Goal: Task Accomplishment & Management: Manage account settings

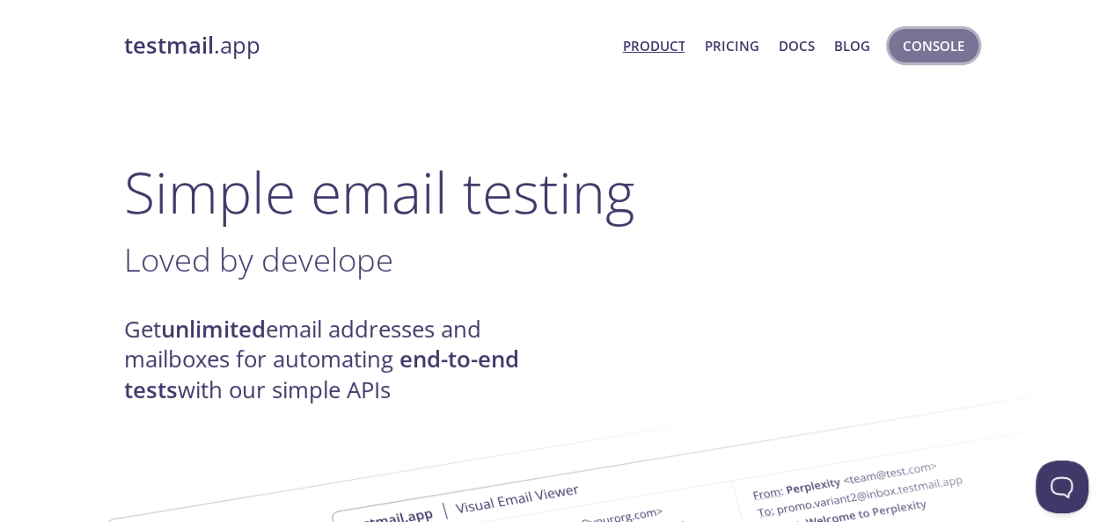
click at [924, 49] on span "Console" at bounding box center [933, 45] width 62 height 23
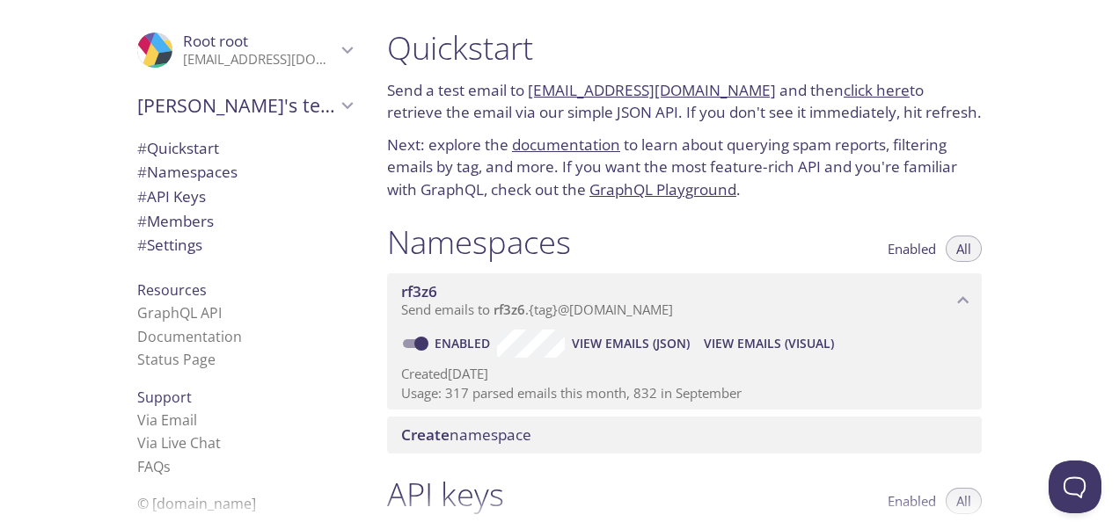
click at [180, 221] on span "# Members" at bounding box center [175, 221] width 77 height 20
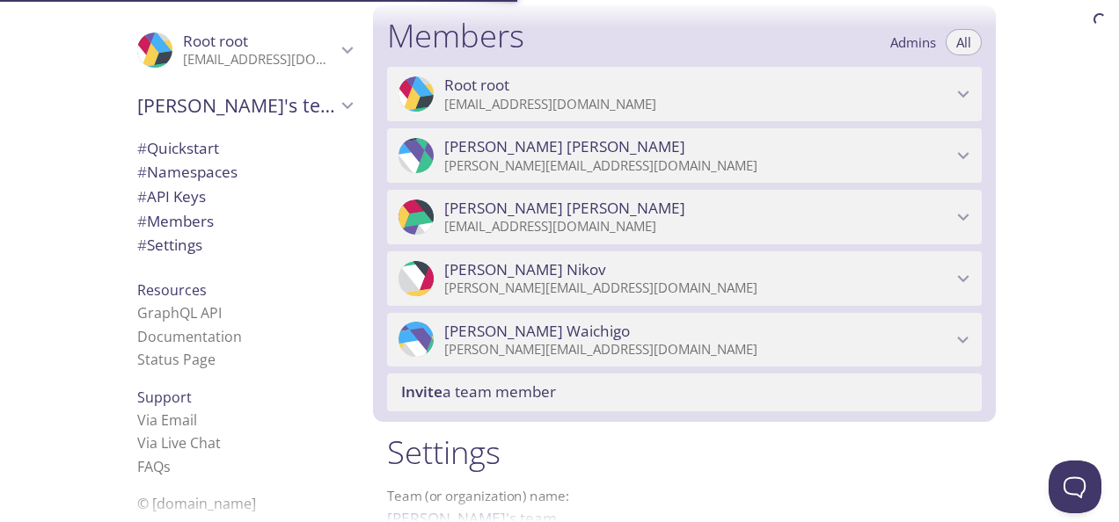
scroll to position [792, 0]
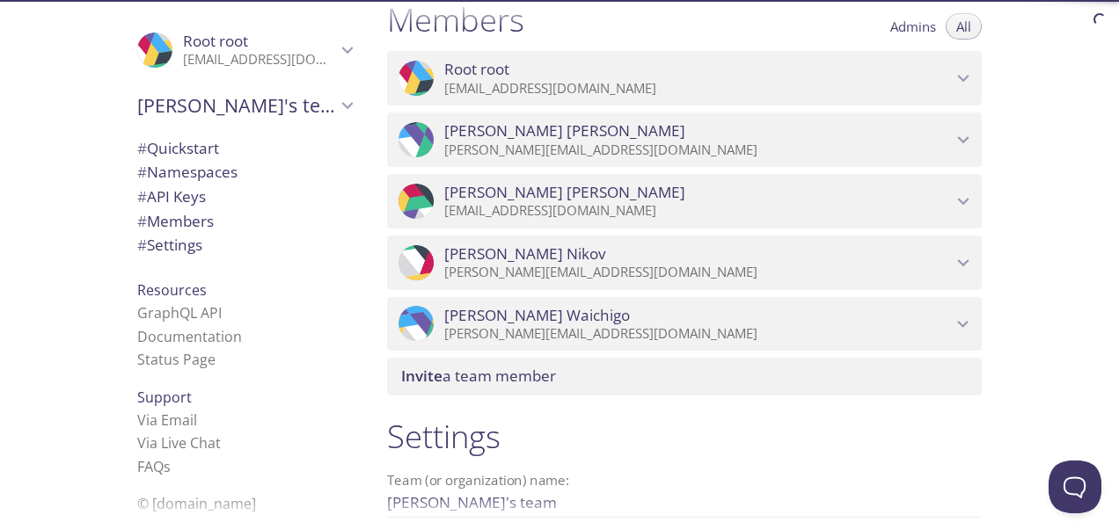
click at [1105, 0] on div at bounding box center [1119, 0] width 0 height 0
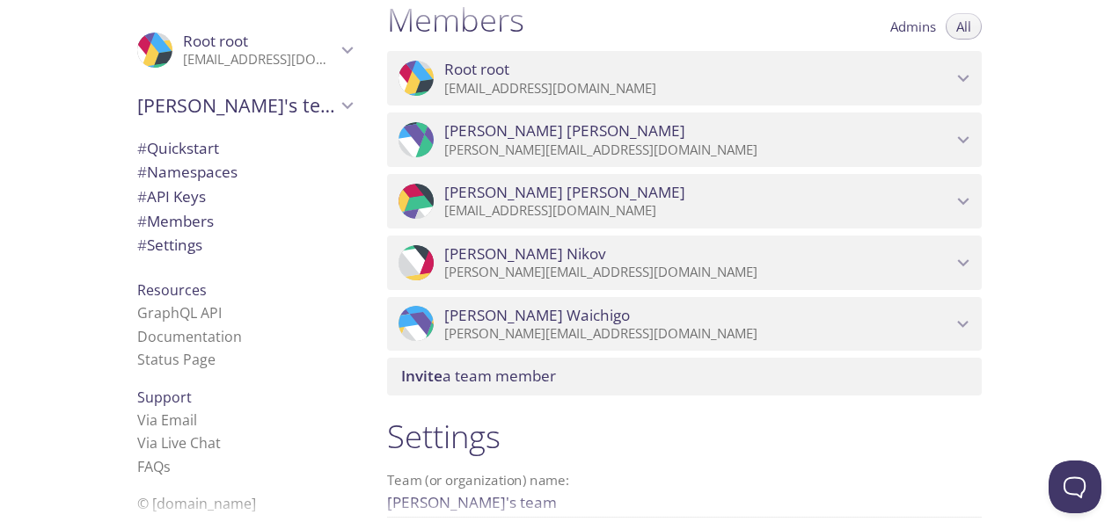
click at [967, 140] on icon "Erika Arnoczki" at bounding box center [963, 139] width 23 height 23
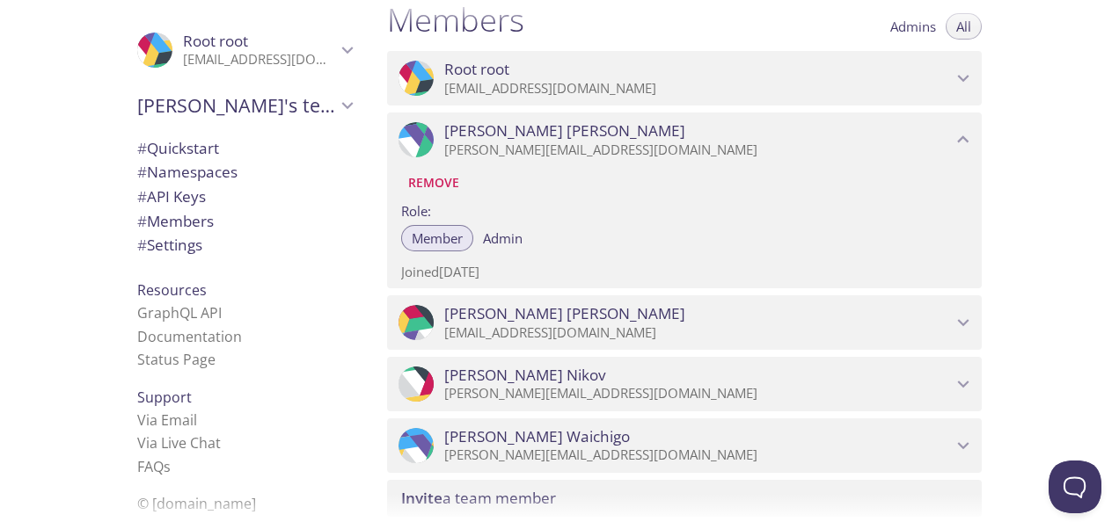
click at [434, 179] on span "Remove" at bounding box center [433, 182] width 51 height 21
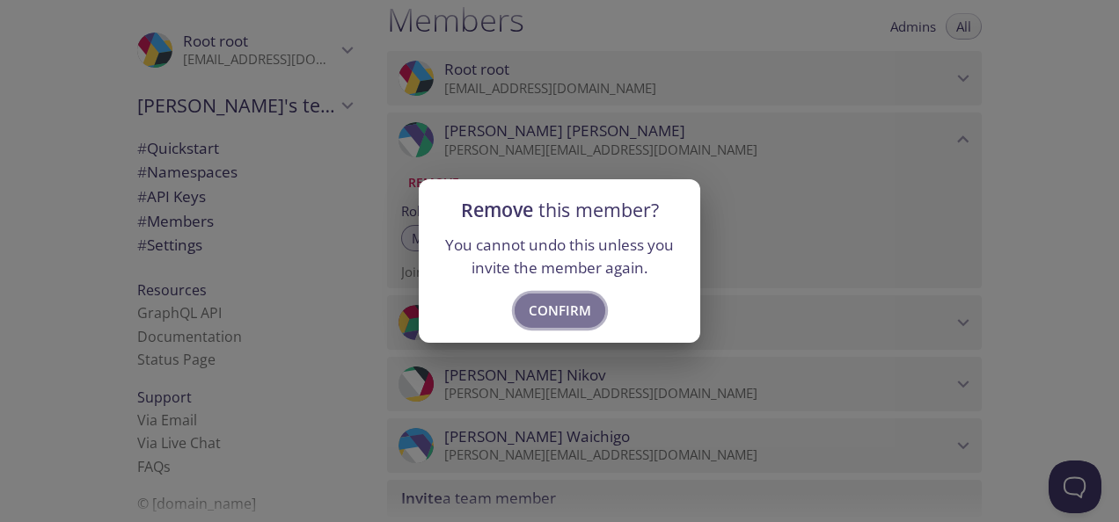
click at [565, 315] on span "Confirm" at bounding box center [560, 310] width 62 height 23
